Goal: Task Accomplishment & Management: Manage account settings

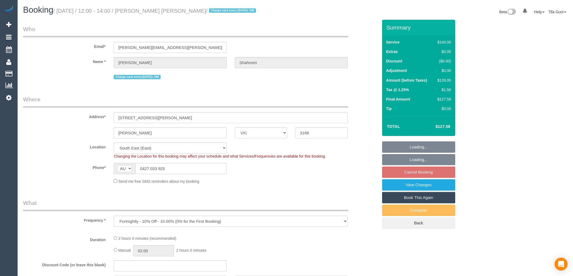
select select "VIC"
select select "object:559"
select select "string:stripe-pm_1RbaBD2GScqysDRVJCkPLOKz"
select select "number:28"
select select "number:14"
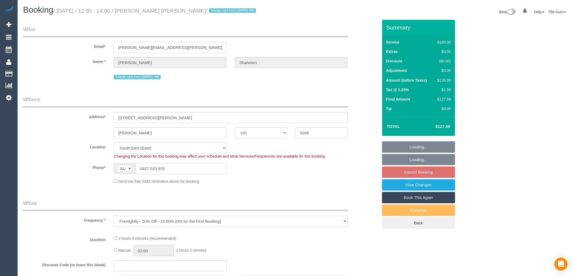
select select "number:19"
select select "number:25"
select select "number:13"
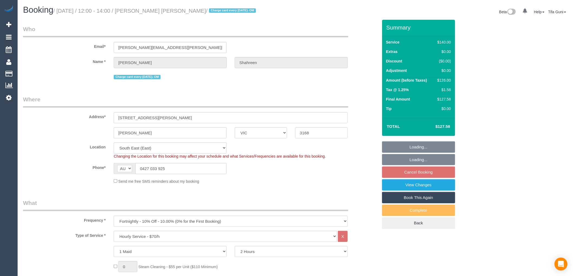
select select "spot4"
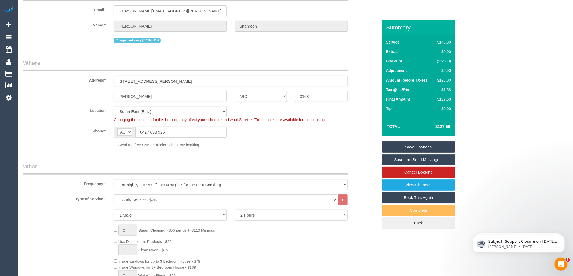
scroll to position [30, 0]
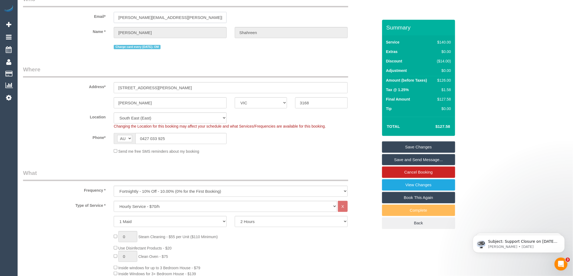
drag, startPoint x: 179, startPoint y: 18, endPoint x: 118, endPoint y: 20, distance: 60.7
click at [118, 20] on input "sanjana.shahreen@gmail.com" at bounding box center [170, 17] width 113 height 11
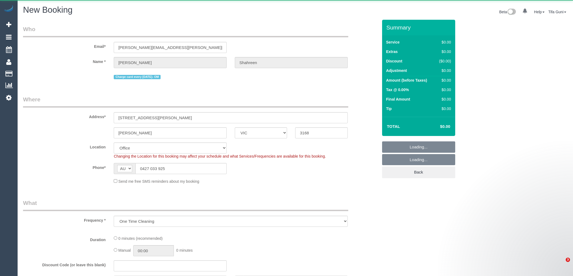
select select "VIC"
select select "string:stripe-pm_1RbaBD2GScqysDRVJCkPLOKz"
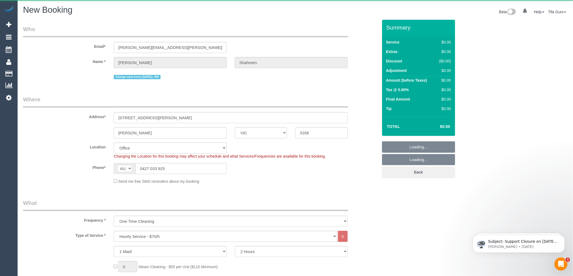
select select "object:3379"
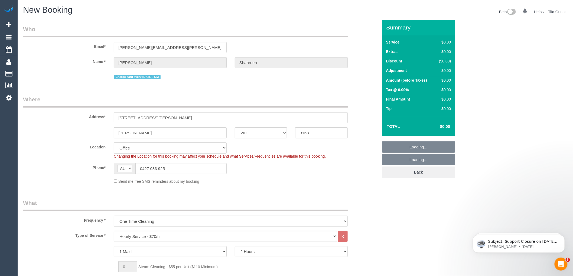
select select "48"
select select "object:4650"
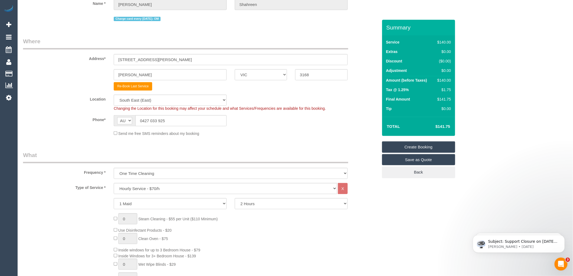
scroll to position [60, 0]
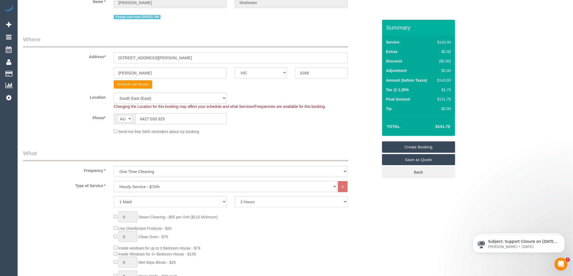
click at [165, 188] on select "Hourly Service - $70/h Hourly Service - $65/h Hourly Service - $60/h Hourly Ser…" at bounding box center [225, 186] width 223 height 11
click at [376, 172] on div "Frequency * One Time Cleaning Weekly - 10% Off - 10.00% (0% for the First Booki…" at bounding box center [200, 163] width 363 height 28
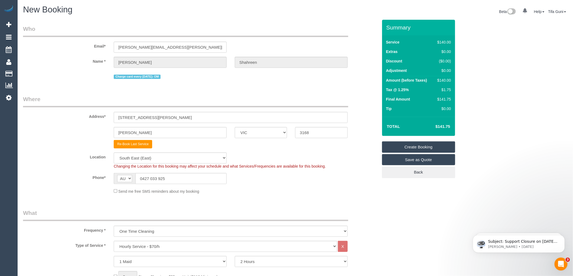
scroll to position [0, 0]
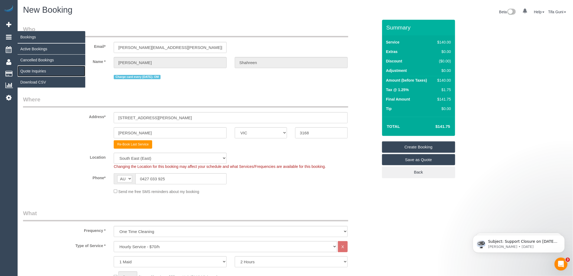
click at [31, 71] on link "Quote Inquiries" at bounding box center [52, 71] width 68 height 11
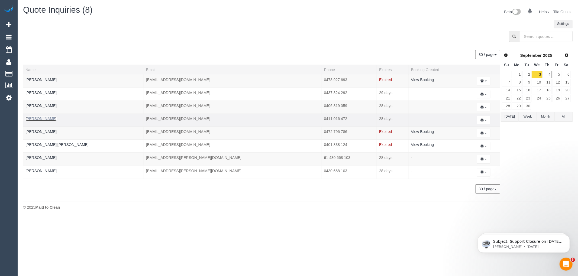
click at [44, 118] on link "Ashraf Abdulridha" at bounding box center [40, 119] width 31 height 4
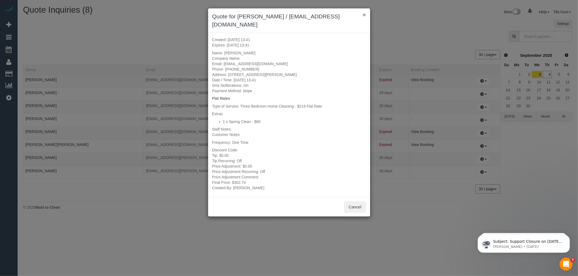
click at [365, 14] on button "×" at bounding box center [363, 15] width 3 height 6
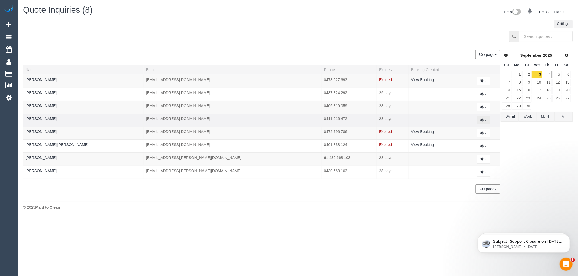
click at [480, 120] on icon "button" at bounding box center [482, 120] width 4 height 3
click at [455, 130] on link "Create Booking" at bounding box center [464, 130] width 51 height 7
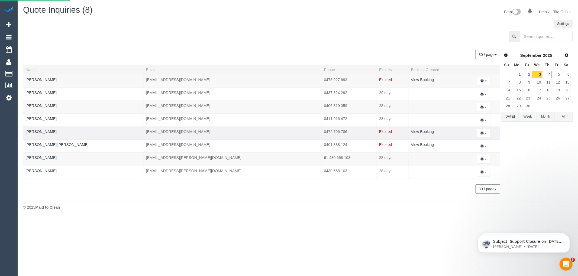
select select "VIC"
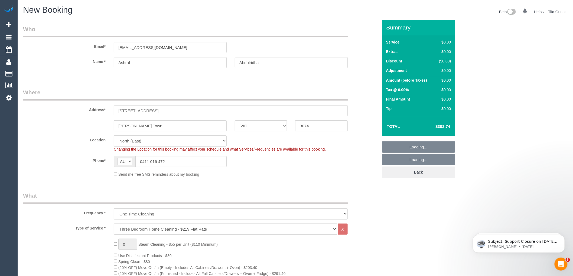
select select "object:6503"
click at [145, 110] on input "1/36 richardsln street" at bounding box center [231, 110] width 234 height 11
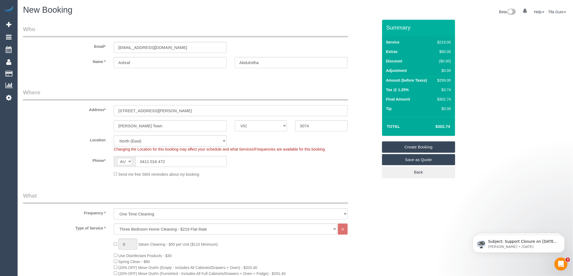
click at [128, 111] on input "1/36 richardson street" at bounding box center [231, 110] width 234 height 11
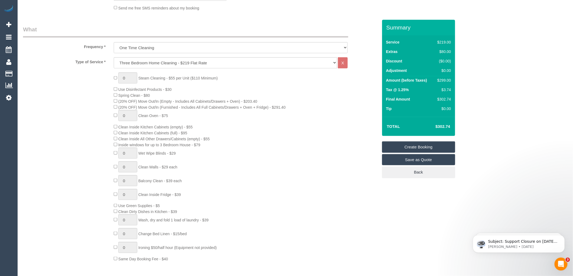
scroll to position [271, 0]
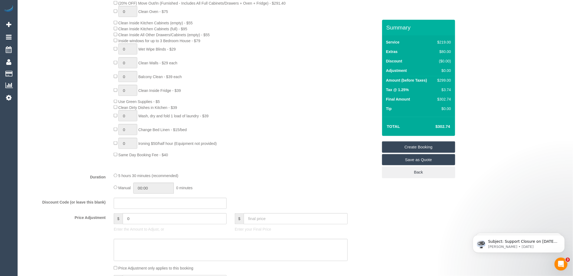
type input "1/36 Richardson street"
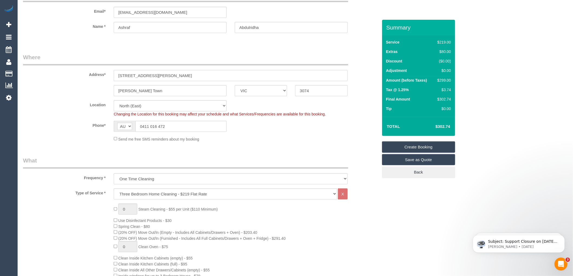
scroll to position [0, 0]
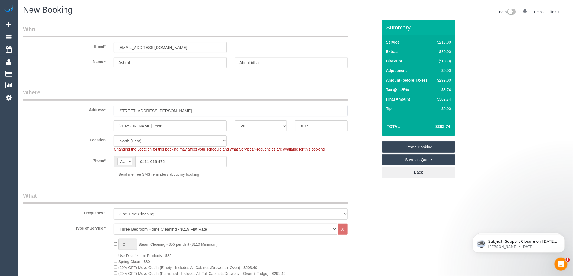
click at [165, 111] on input "1/36 Richardson street" at bounding box center [231, 110] width 234 height 11
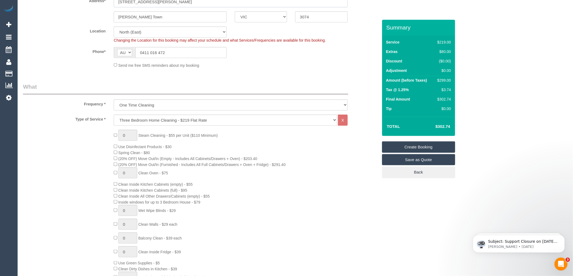
scroll to position [120, 0]
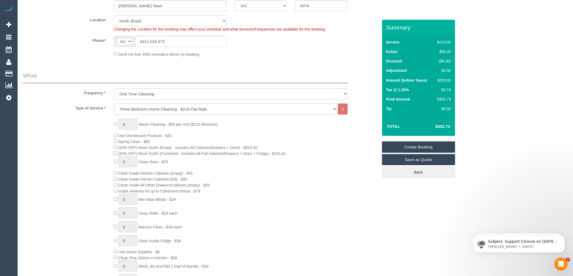
click at [415, 160] on link "Save as Quote" at bounding box center [418, 159] width 73 height 11
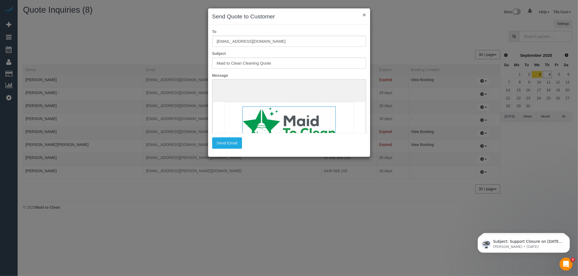
click at [364, 15] on button "×" at bounding box center [363, 15] width 3 height 6
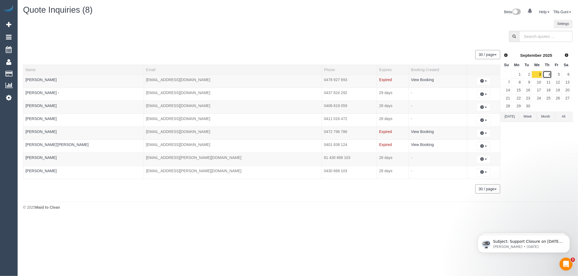
click at [545, 75] on link "4" at bounding box center [546, 74] width 9 height 7
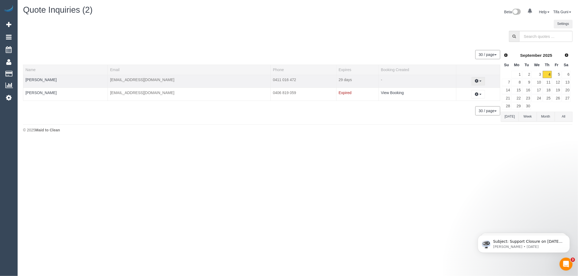
click at [480, 83] on button "button" at bounding box center [478, 81] width 14 height 8
click at [457, 104] on link "Share Quote Link" at bounding box center [459, 105] width 51 height 7
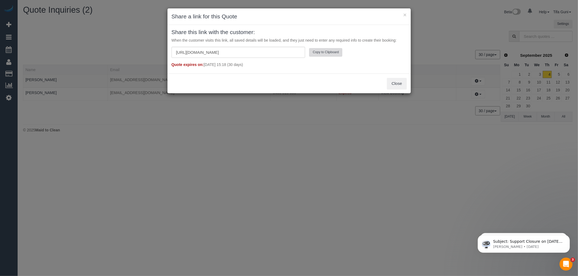
click at [320, 50] on button "Copy to Clipboard" at bounding box center [325, 52] width 33 height 8
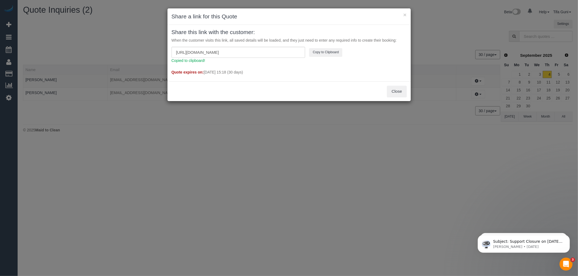
click at [98, 42] on div "× Share a link for this Quote Share this link with the customer: When the custo…" at bounding box center [289, 138] width 578 height 276
click at [396, 92] on button "Close" at bounding box center [396, 91] width 19 height 11
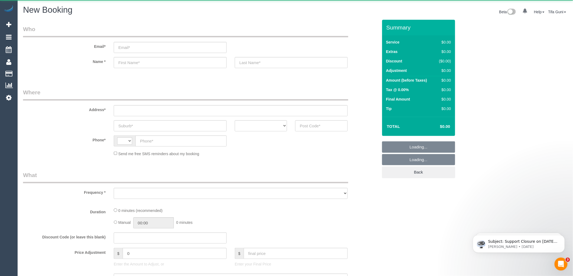
select select "string:AU"
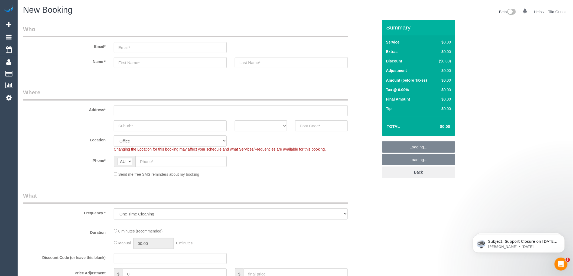
select select "object:649"
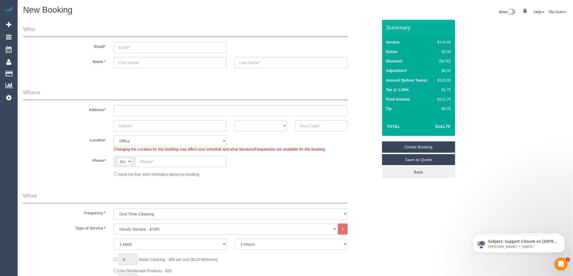
click at [273, 126] on select "ACT NSW NT QLD SA TAS VIC WA" at bounding box center [261, 126] width 52 height 11
click at [147, 203] on legend "What" at bounding box center [185, 198] width 325 height 12
click at [139, 225] on select "Hourly Service - $70/h Hourly Service - $65/h Hourly Service - $60/h Hourly Ser…" at bounding box center [225, 229] width 223 height 11
select select "212"
click at [114, 225] on select "Hourly Service - $70/h Hourly Service - $65/h Hourly Service - $60/h Hourly Ser…" at bounding box center [225, 229] width 223 height 11
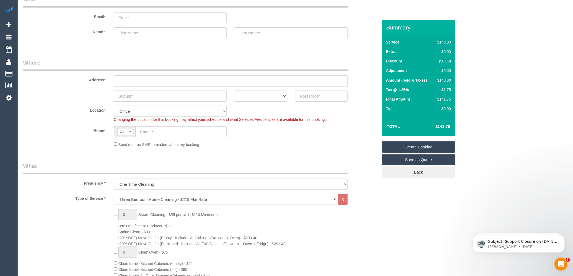
scroll to position [30, 0]
click at [255, 97] on select "ACT NSW NT QLD SA TAS VIC WA" at bounding box center [261, 95] width 52 height 11
select select "VIC"
click at [235, 90] on select "ACT NSW NT QLD SA TAS VIC WA" at bounding box center [261, 95] width 52 height 11
click at [156, 97] on input "text" at bounding box center [170, 95] width 113 height 11
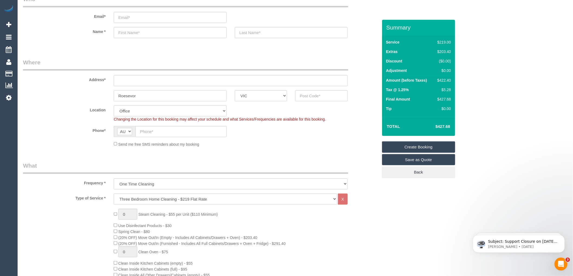
type input "Roesevor"
click at [314, 97] on input "text" at bounding box center [321, 95] width 52 height 11
type input "3073"
click at [136, 78] on input "text" at bounding box center [231, 80] width 234 height 11
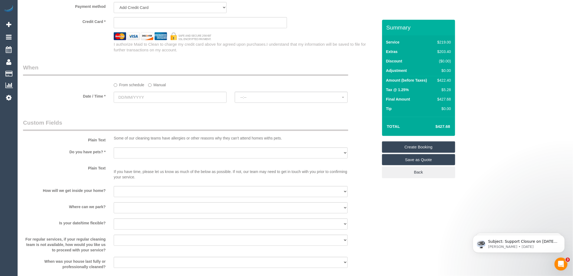
scroll to position [572, 0]
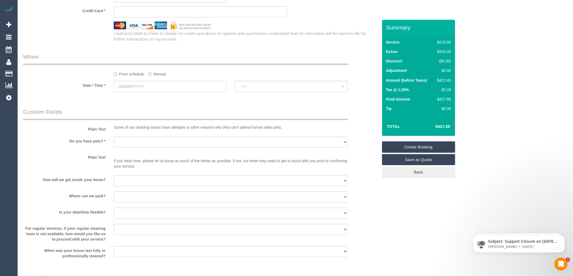
type input "-"
click at [144, 92] on input "text" at bounding box center [170, 86] width 113 height 11
select select "60"
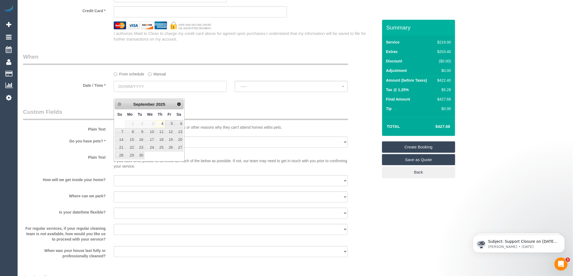
select select "object:2163"
click at [132, 133] on link "8" at bounding box center [130, 131] width 10 height 7
type input "[DATE]"
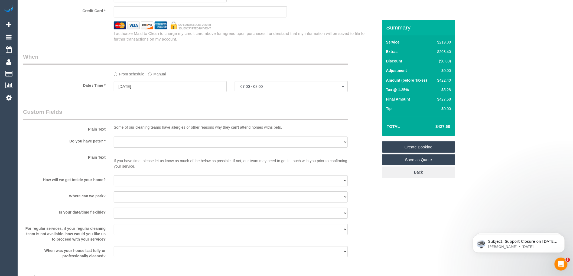
scroll to position [542, 0]
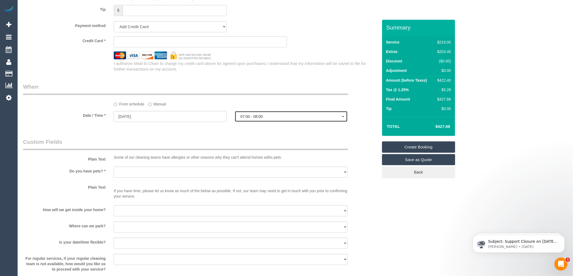
click at [258, 119] on span "07:00 - 08:00" at bounding box center [291, 117] width 102 height 4
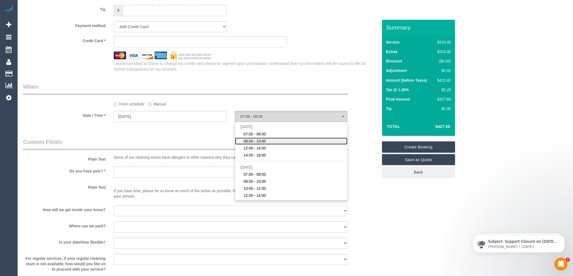
click at [260, 144] on span "08:00 - 10:00" at bounding box center [255, 141] width 22 height 5
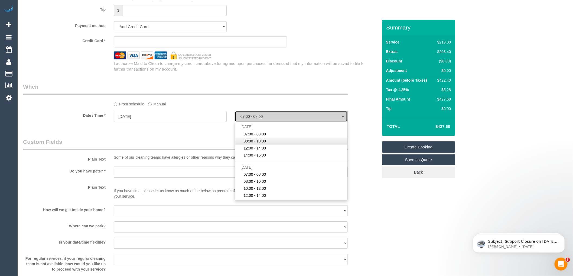
select select "spot2"
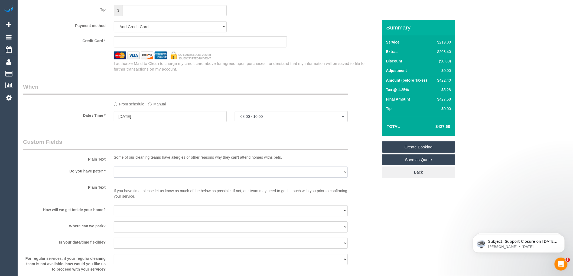
click at [138, 178] on select "Yes - Cats Yes - Dogs No pets Yes - Dogs and Cats Yes - Other" at bounding box center [231, 172] width 234 height 11
select select "number:28"
click at [114, 173] on select "Yes - Cats Yes - Dogs No pets Yes - Dogs and Cats Yes - Other" at bounding box center [231, 172] width 234 height 11
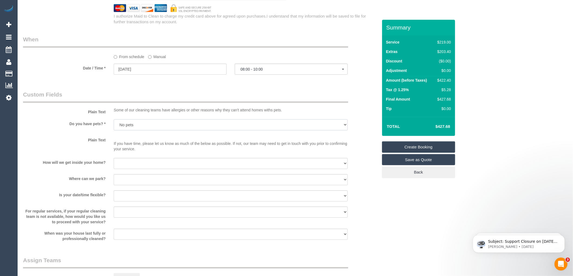
scroll to position [602, 0]
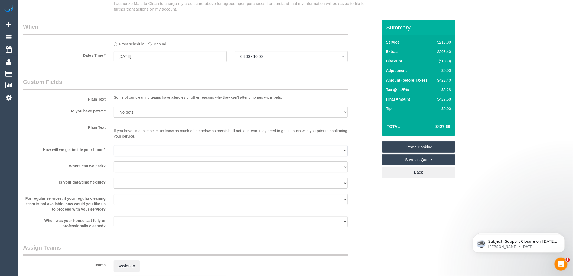
click at [126, 157] on select "I will be home Key will be left (please provide details below) Lock box/Access …" at bounding box center [231, 150] width 234 height 11
select select "number:14"
click at [114, 152] on select "I will be home Key will be left (please provide details below) Lock box/Access …" at bounding box center [231, 150] width 234 height 11
click at [131, 173] on select "I will provide parking on-site Free street parking Paid street parking (cost wi…" at bounding box center [231, 167] width 234 height 11
select select "number:19"
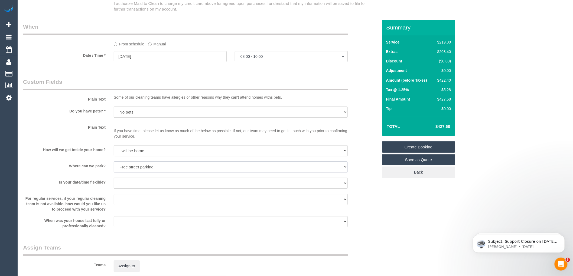
click at [114, 168] on select "I will provide parking on-site Free street parking Paid street parking (cost wi…" at bounding box center [231, 167] width 234 height 11
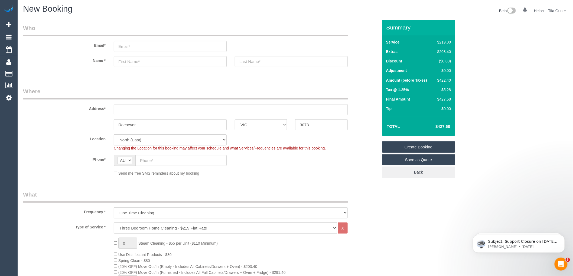
scroll to position [0, 0]
click at [126, 112] on input "-" at bounding box center [231, 110] width 234 height 11
type input "2/136 roadway"
click at [129, 60] on input "text" at bounding box center [170, 62] width 113 height 11
type input "[PERSON_NAME]"
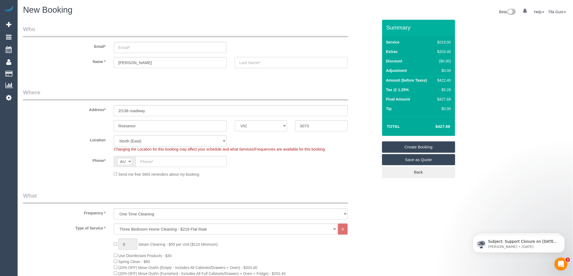
click at [260, 64] on input "text" at bounding box center [291, 62] width 113 height 11
type input "wittison-"
click at [125, 47] on input "email" at bounding box center [170, 47] width 113 height 11
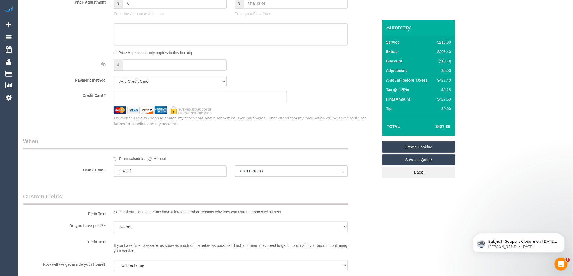
scroll to position [481, 0]
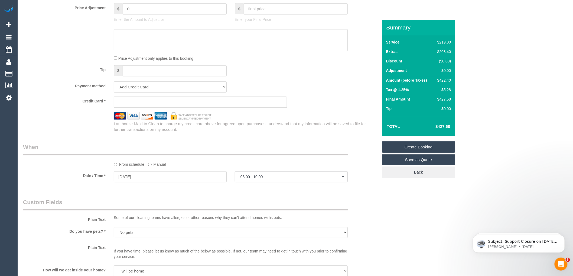
type input "tyler.saven@outlook.com"
click at [158, 106] on sui-stripe-card at bounding box center [200, 102] width 173 height 11
select select "spot20"
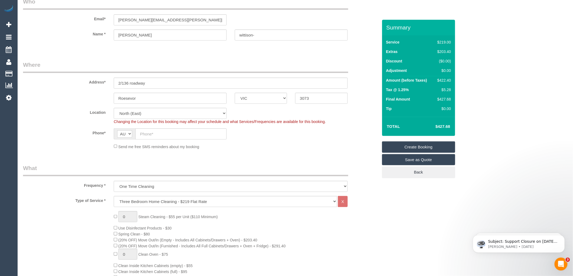
scroll to position [0, 0]
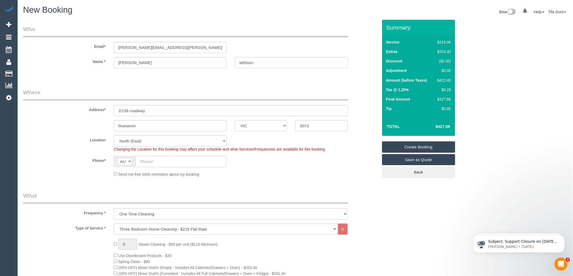
click at [146, 160] on input "text" at bounding box center [180, 161] width 91 height 11
paste input "61 409 008 730"
drag, startPoint x: 145, startPoint y: 160, endPoint x: 139, endPoint y: 160, distance: 6.5
click at [139, 160] on input "61 409 008 730" at bounding box center [180, 161] width 91 height 11
type input "0409 008 730"
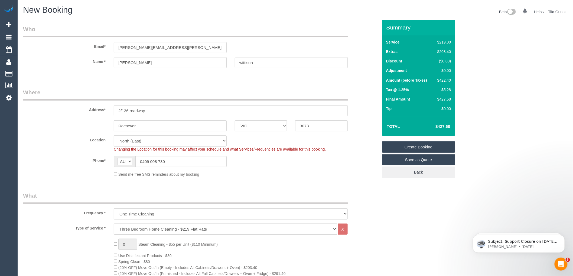
click at [253, 178] on fieldset "Where Address* 2/136 roadway Roesevor ACT NSW NT QLD SA TAS VIC WA 3073 Locatio…" at bounding box center [200, 135] width 355 height 93
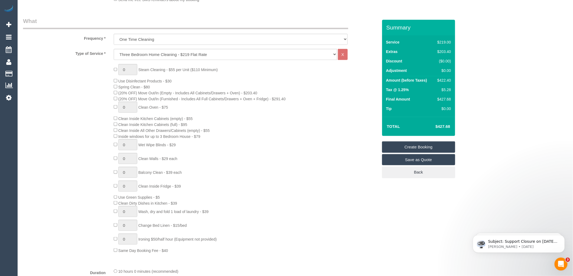
scroll to position [180, 0]
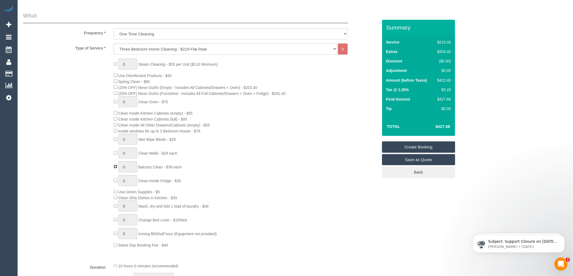
type input "1"
click at [274, 159] on div "0 Steam Cleaning - $55 per Unit ($110 Minimum) Use Disinfectant Products - $30 …" at bounding box center [246, 154] width 272 height 190
select select "spot38"
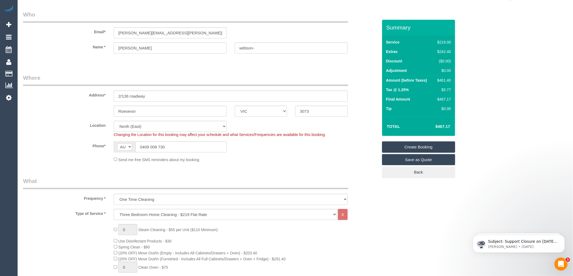
scroll to position [0, 0]
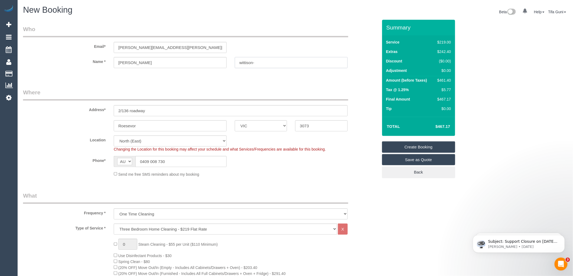
click at [256, 61] on input "wittison-" at bounding box center [291, 62] width 113 height 11
click at [242, 62] on input "wittison-southern" at bounding box center [291, 62] width 113 height 11
click at [257, 63] on input "Wittison-southern" at bounding box center [291, 62] width 113 height 11
type input "Wittison-southern"
drag, startPoint x: 167, startPoint y: 48, endPoint x: 112, endPoint y: 43, distance: 55.8
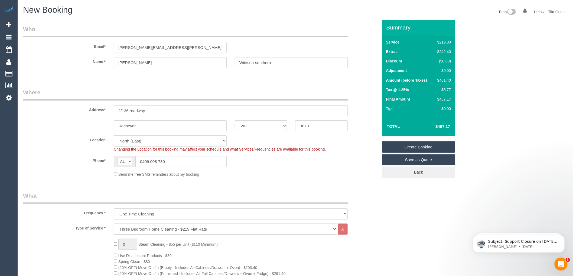
click at [112, 43] on div "tyler.saven@outlook.com" at bounding box center [170, 47] width 121 height 11
paste input "outher"
type input "[PERSON_NAME][EMAIL_ADDRESS][DOMAIN_NAME]"
select select "spot56"
drag, startPoint x: 177, startPoint y: 48, endPoint x: 107, endPoint y: 48, distance: 69.6
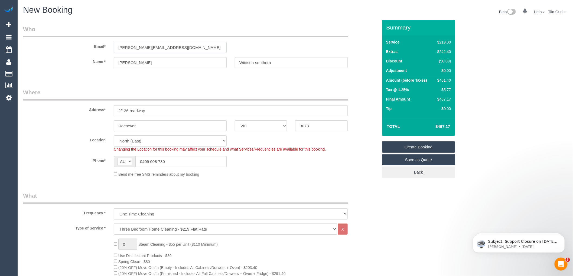
click at [107, 48] on div "Email* tyler.southern@outlook.com" at bounding box center [200, 39] width 363 height 28
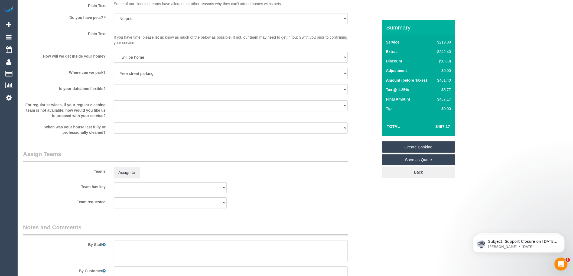
scroll to position [748, 0]
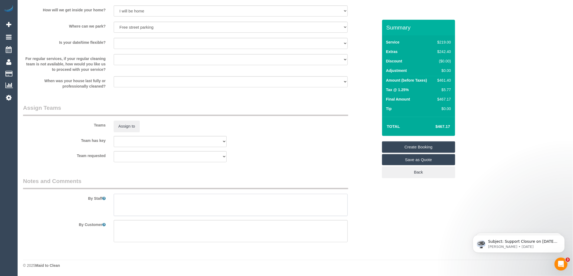
click at [131, 200] on textarea at bounding box center [231, 205] width 234 height 22
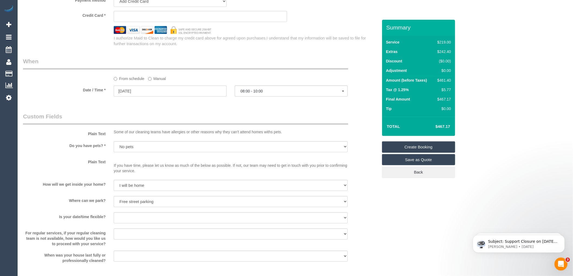
scroll to position [386, 0]
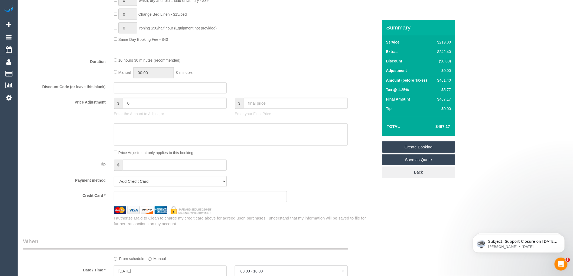
type textarea "Customer will be home to let you in"
click at [407, 145] on link "Create Booking" at bounding box center [418, 147] width 73 height 11
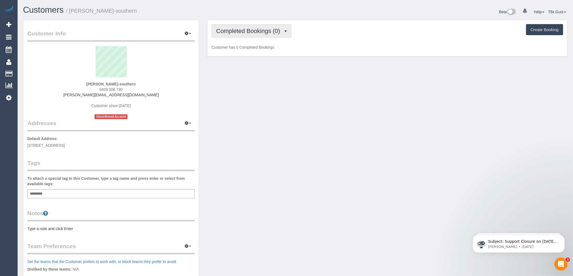
click at [259, 32] on span "Completed Bookings (0)" at bounding box center [249, 31] width 67 height 7
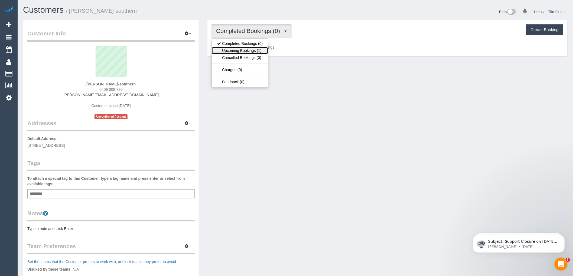
click at [253, 50] on link "Upcoming Bookings (1)" at bounding box center [240, 50] width 56 height 7
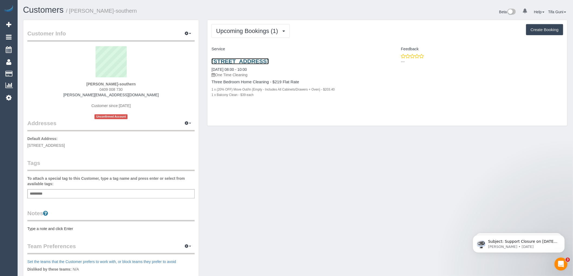
click at [255, 60] on link "[STREET_ADDRESS]" at bounding box center [240, 61] width 57 height 6
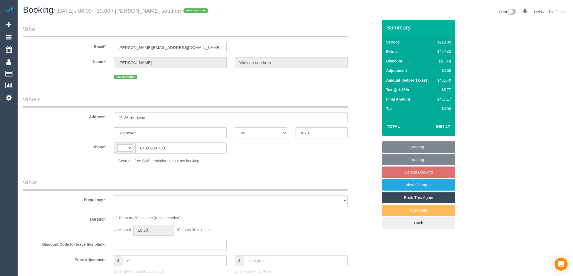
select select "VIC"
select select "object:284"
select select "string:stripe-pm_1S3Vpt2GScqysDRV4IwPfZIW"
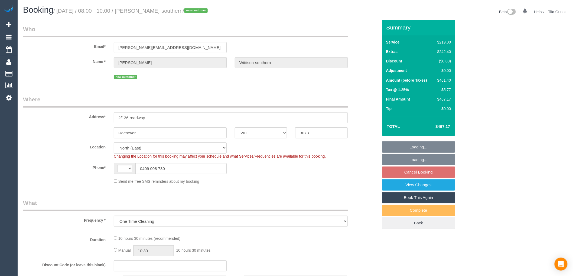
select select "string:AU"
select select "number:28"
select select "number:14"
select select "number:19"
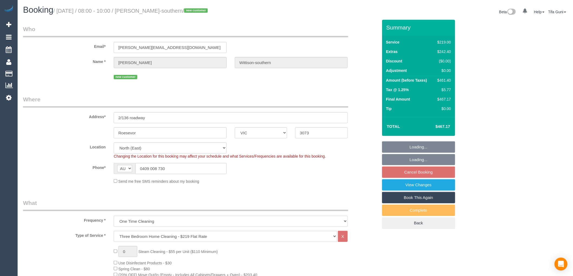
select select "object:1401"
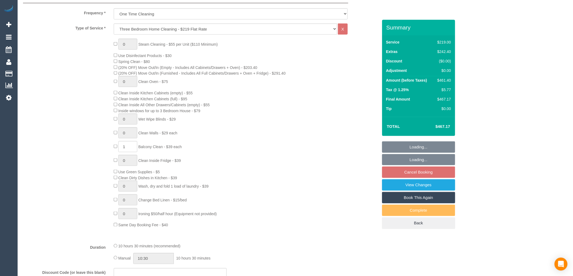
select select "spot2"
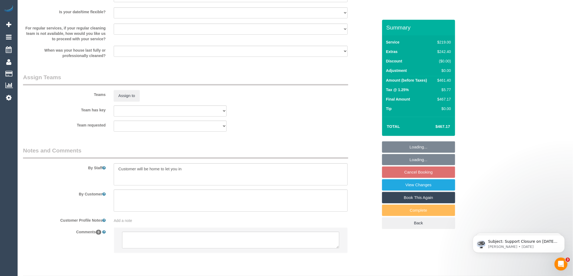
scroll to position [766, 0]
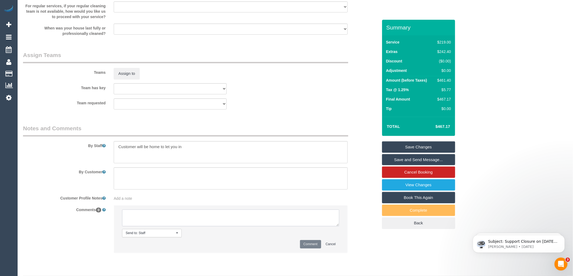
click at [163, 222] on textarea at bounding box center [230, 218] width 217 height 17
type textarea "-"
paste textarea "Flexibility dates: Flexibility times: Notes: knows we need to review Contact vi…"
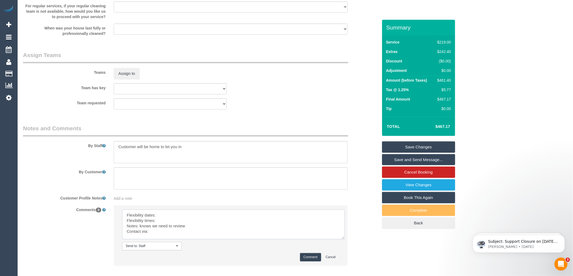
scroll to position [0, 0]
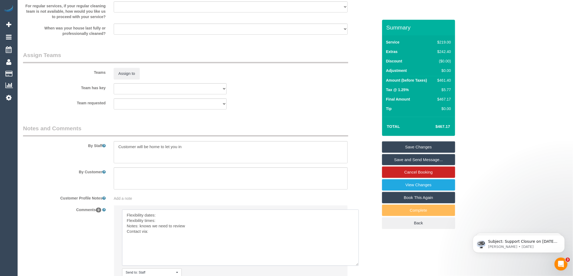
drag, startPoint x: 336, startPoint y: 230, endPoint x: 356, endPoint y: 270, distance: 44.2
click at [356, 266] on textarea at bounding box center [240, 238] width 237 height 56
click at [169, 218] on textarea at bounding box center [240, 238] width 237 height 56
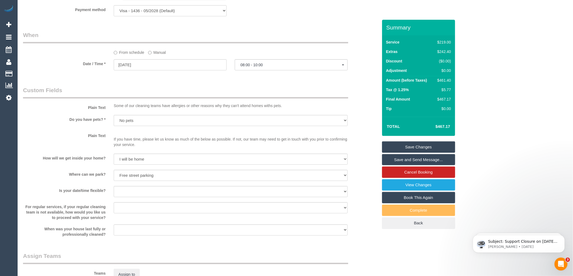
scroll to position [555, 0]
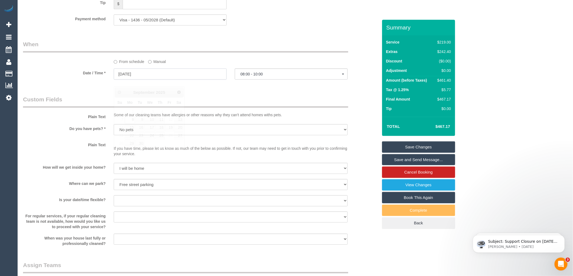
click at [152, 80] on input "[DATE]" at bounding box center [170, 74] width 113 height 11
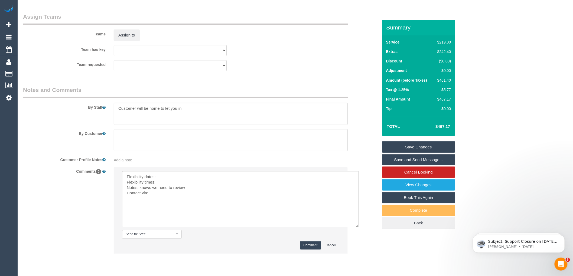
scroll to position [826, 0]
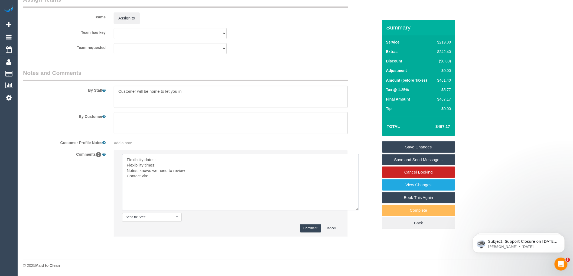
click at [164, 160] on textarea at bounding box center [240, 182] width 237 height 56
click at [158, 167] on textarea at bounding box center [240, 182] width 237 height 56
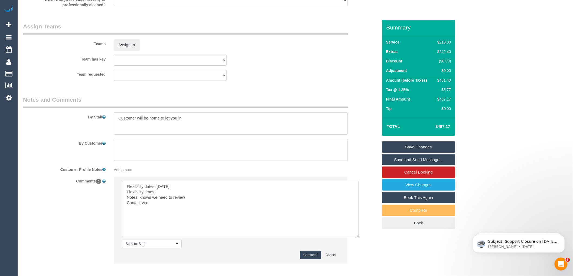
scroll to position [796, 0]
click at [161, 207] on textarea at bounding box center [240, 208] width 237 height 56
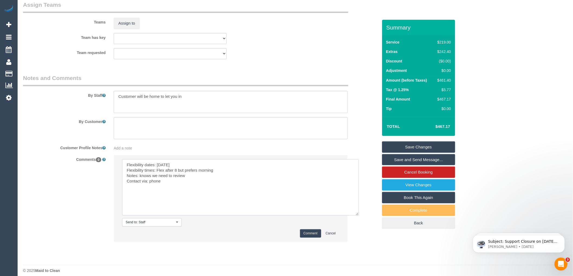
scroll to position [828, 0]
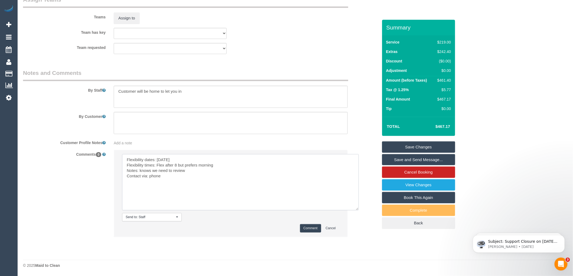
type textarea "Flexibility dates: [DATE] Flexibility times: Flex after 8 but prefers morning N…"
click at [307, 227] on button "Comment" at bounding box center [310, 229] width 21 height 8
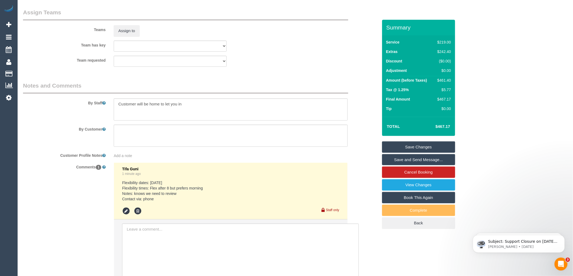
scroll to position [862, 0]
